Goal: Task Accomplishment & Management: Use online tool/utility

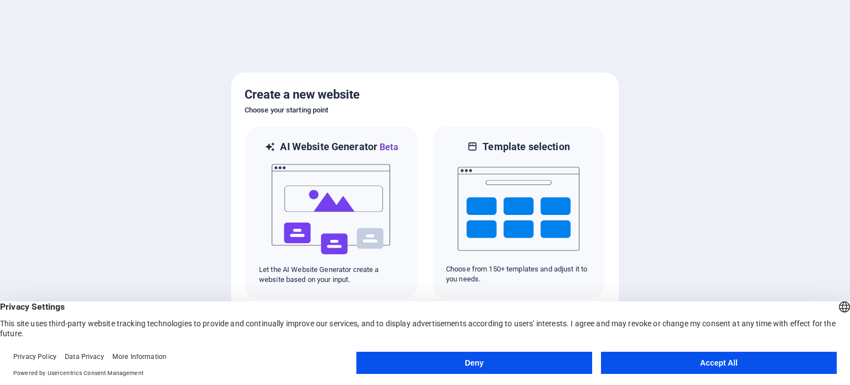
click at [665, 362] on button "Accept All" at bounding box center [719, 362] width 236 height 22
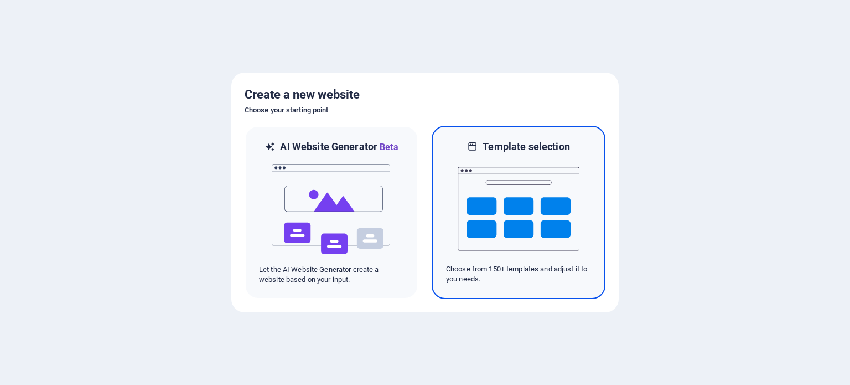
click at [509, 175] on img at bounding box center [519, 208] width 122 height 111
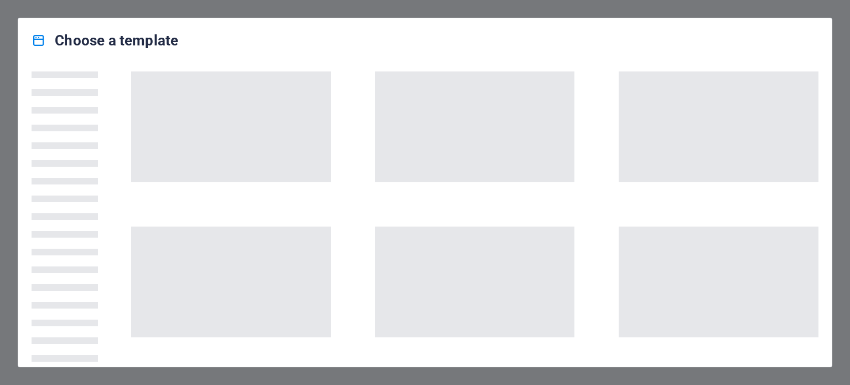
click at [510, 175] on span at bounding box center [475, 126] width 200 height 111
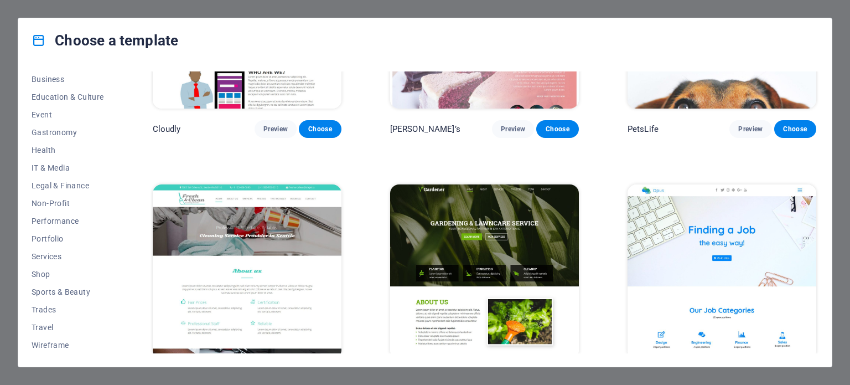
scroll to position [9299, 0]
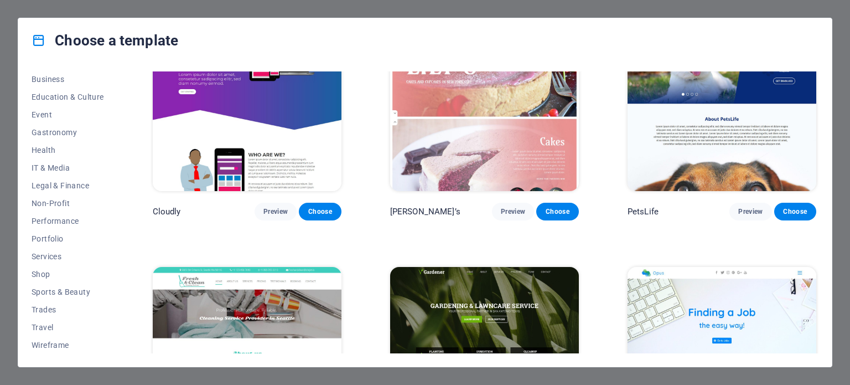
click at [826, 9] on div "Choose a template All Templates My Templates New Trending Landingpage Multipage…" at bounding box center [425, 192] width 850 height 385
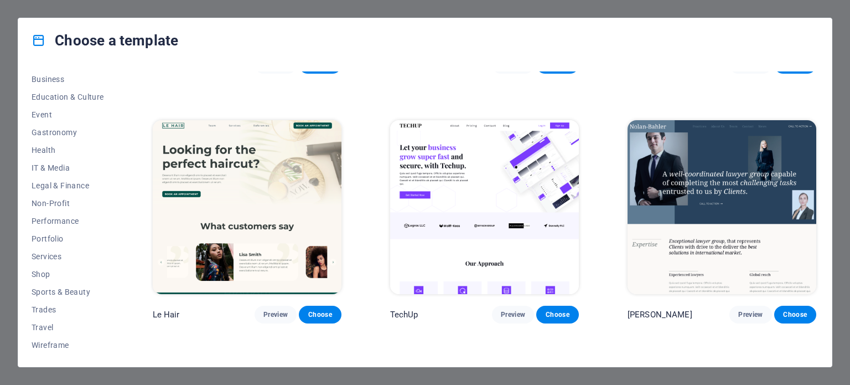
scroll to position [4003, 0]
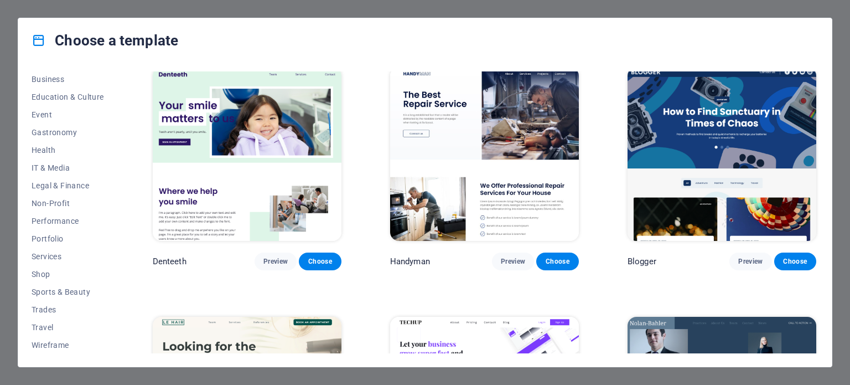
click at [9, 11] on div "Choose a template All Templates My Templates New Trending Landingpage Multipage…" at bounding box center [425, 192] width 850 height 385
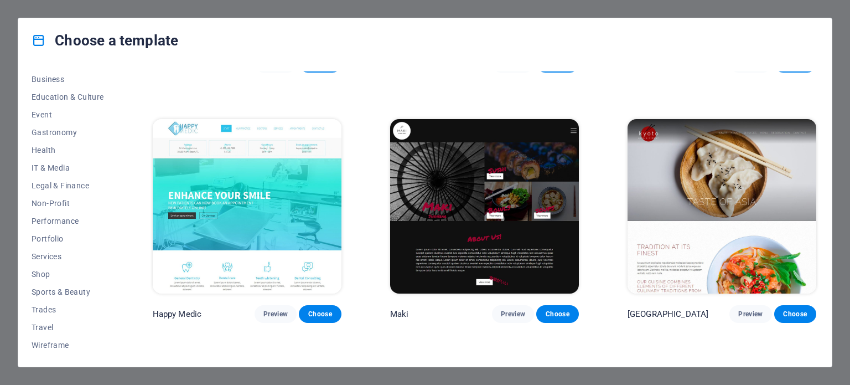
scroll to position [7749, 0]
